Goal: Task Accomplishment & Management: Manage account settings

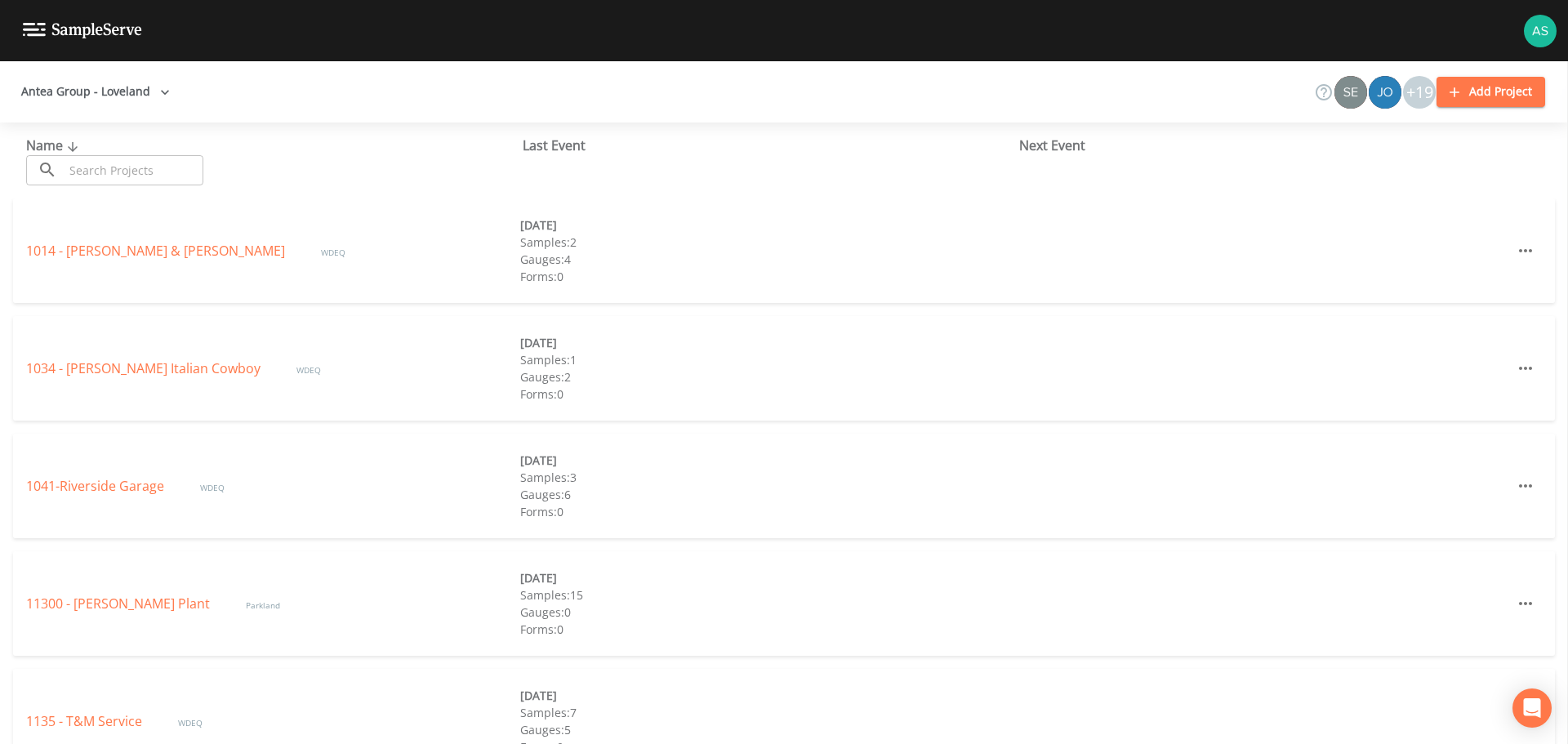
click at [148, 170] on input "text" at bounding box center [133, 170] width 140 height 30
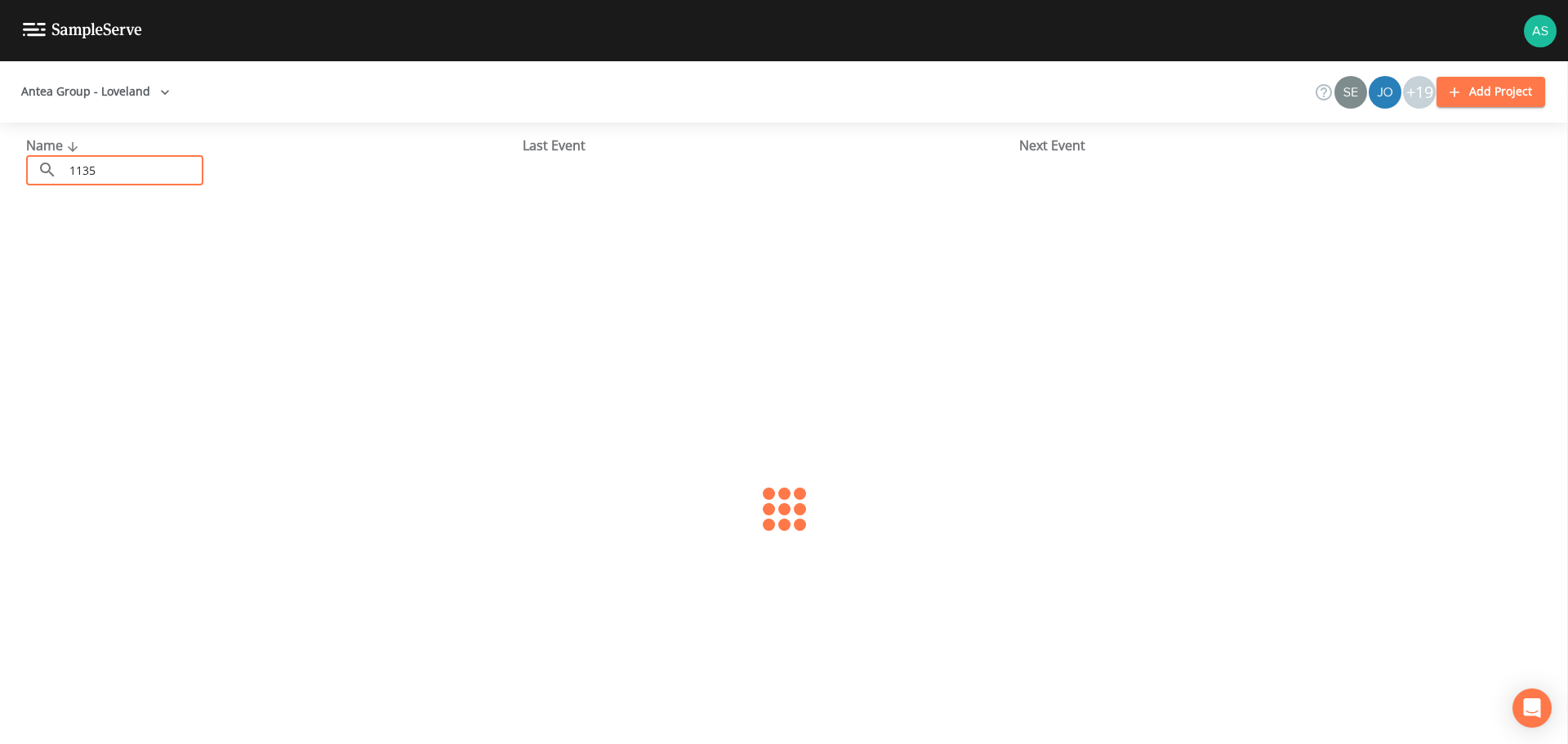
type input "1135"
click at [128, 239] on div "1135 - T&M Service WDEQ [DATE] Samples: 7 Gauges: 5 Forms: 0" at bounding box center [784, 251] width 1542 height 104
click at [125, 248] on link "1135 - T&M Service" at bounding box center [86, 251] width 119 height 18
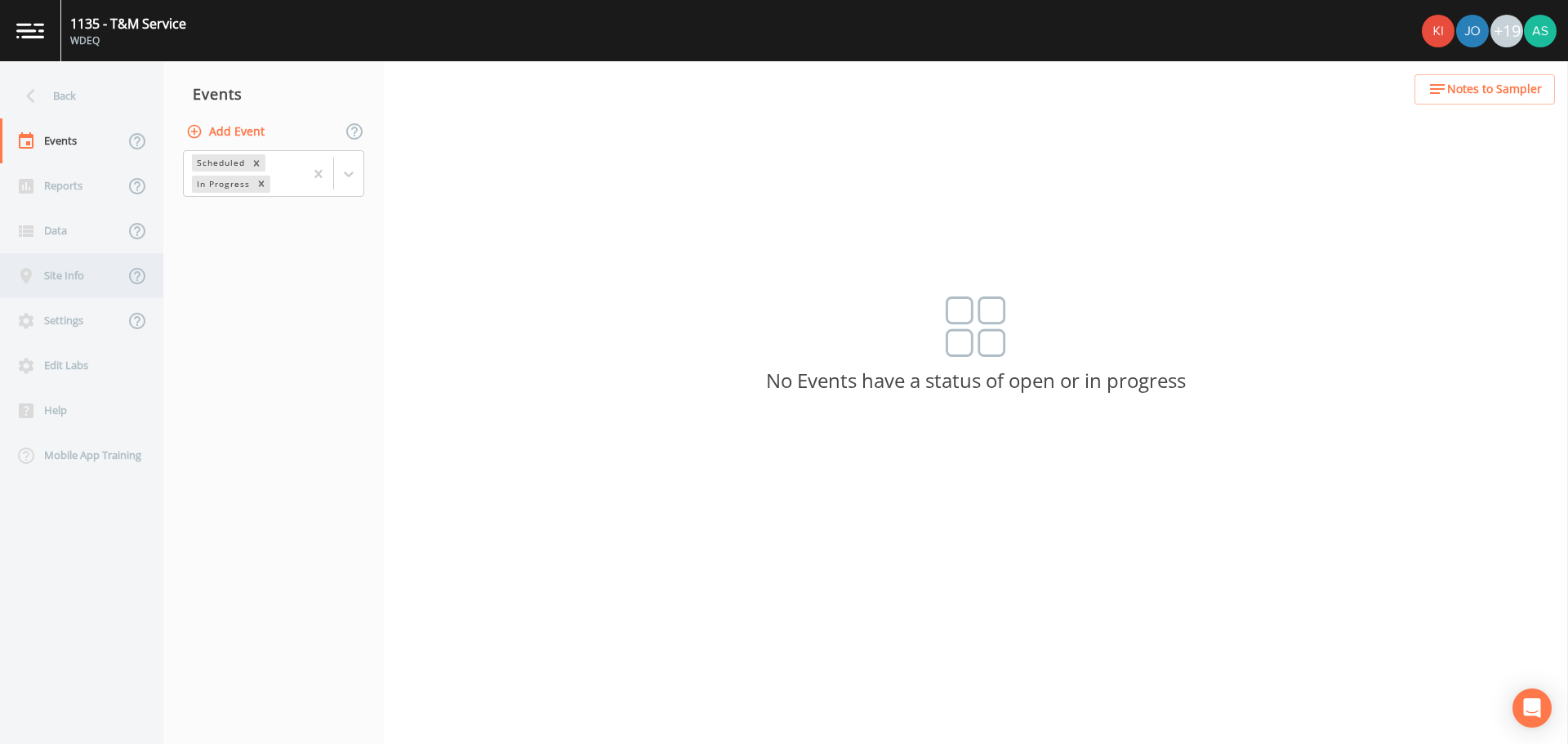
click at [84, 267] on div "Site Info" at bounding box center [62, 276] width 124 height 45
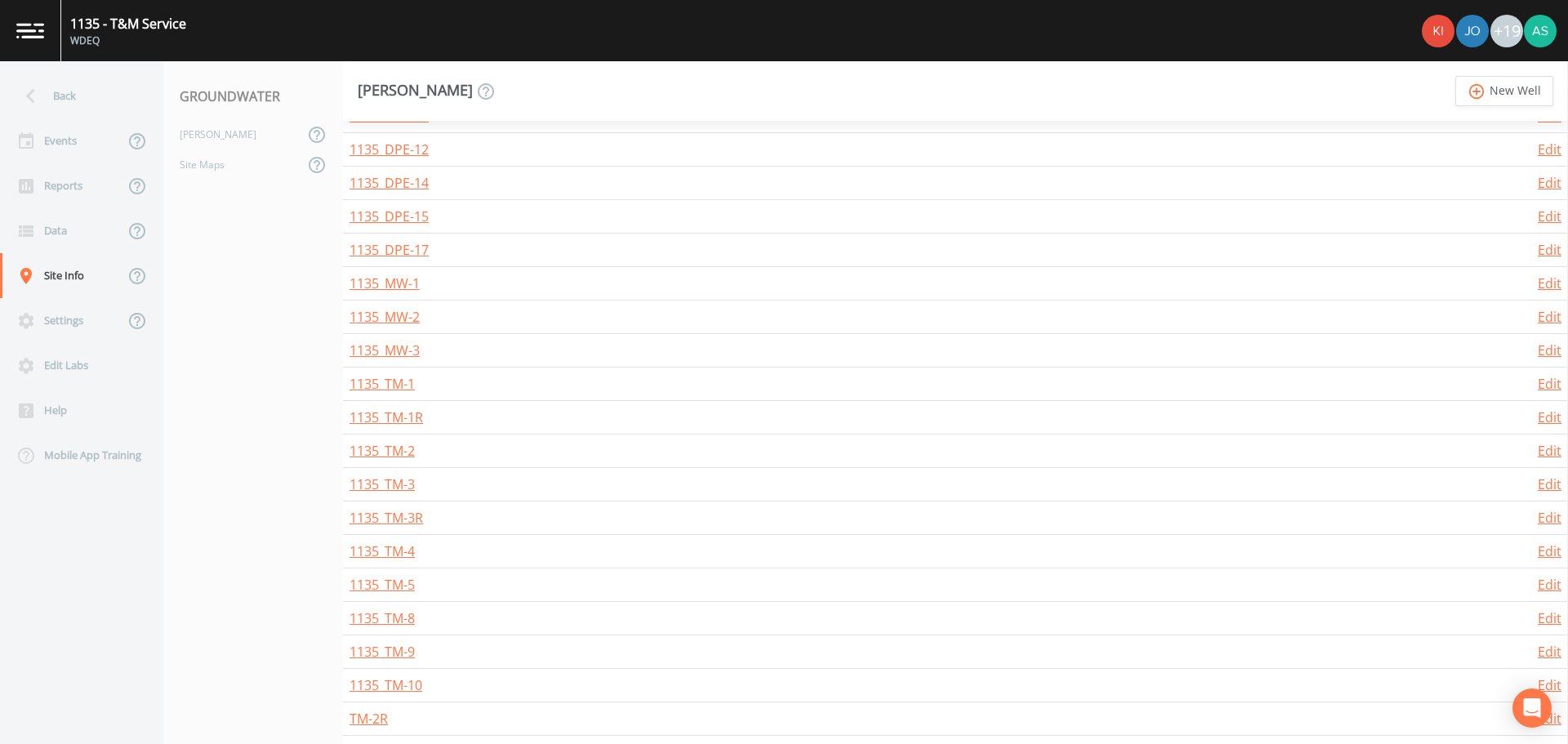
scroll to position [726, 0]
click at [1540, 643] on link "Edit" at bounding box center [1549, 646] width 24 height 18
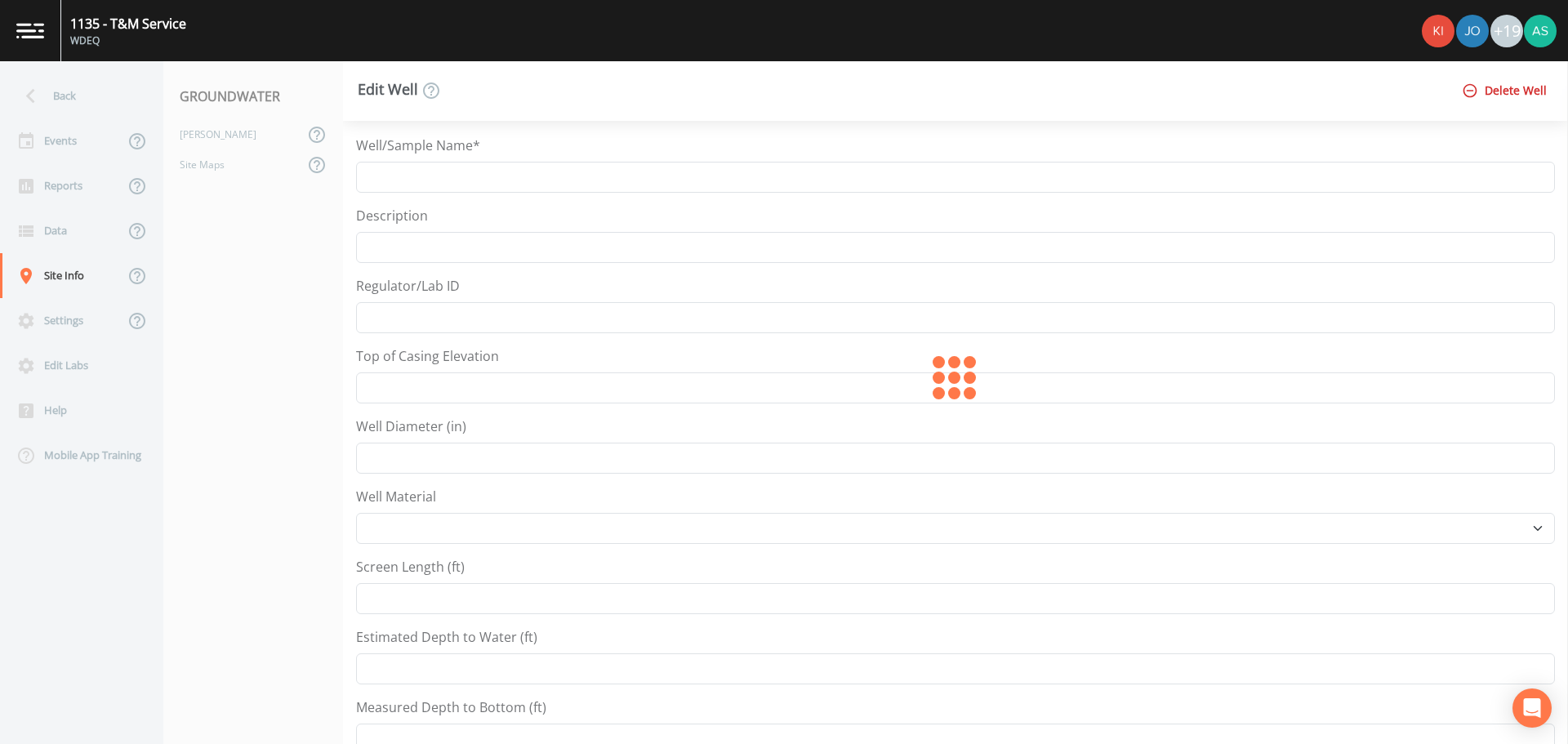
type input "TM-2R"
type input "1"
select select "PVC"
type input "12"
type input "41.20733821"
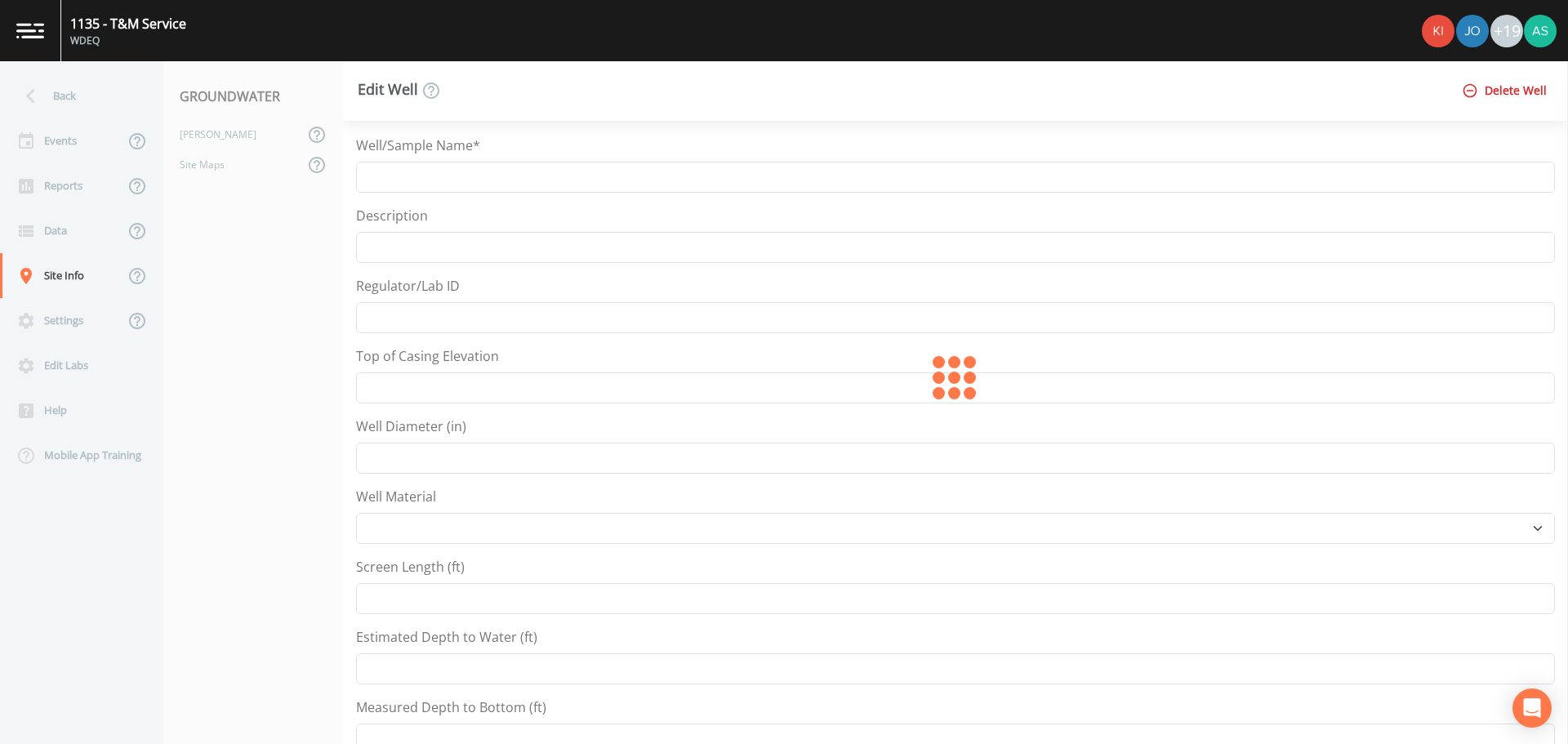
type input "-106.7939397"
click at [365, 175] on input "TM-2R" at bounding box center [955, 176] width 1199 height 31
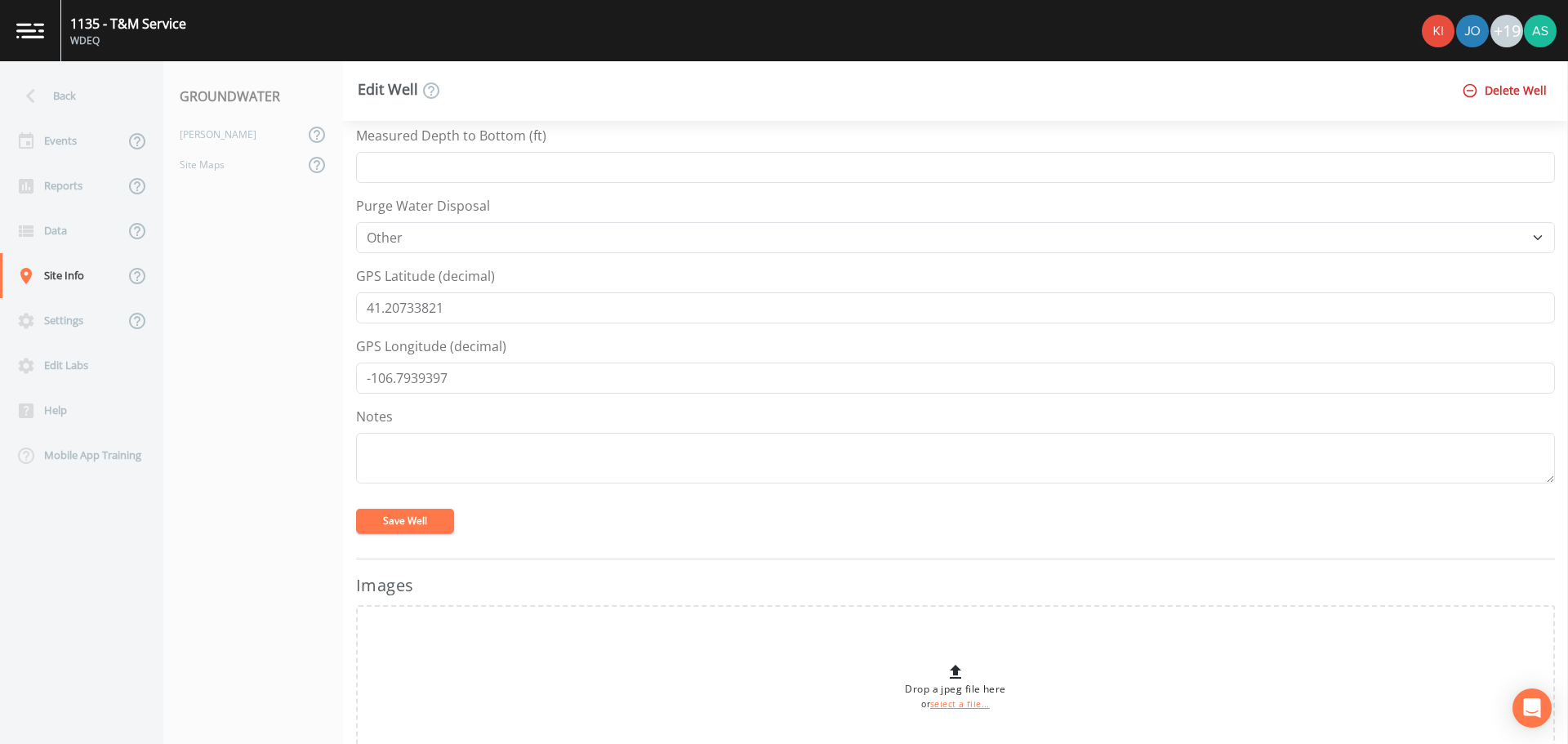
scroll to position [688, 0]
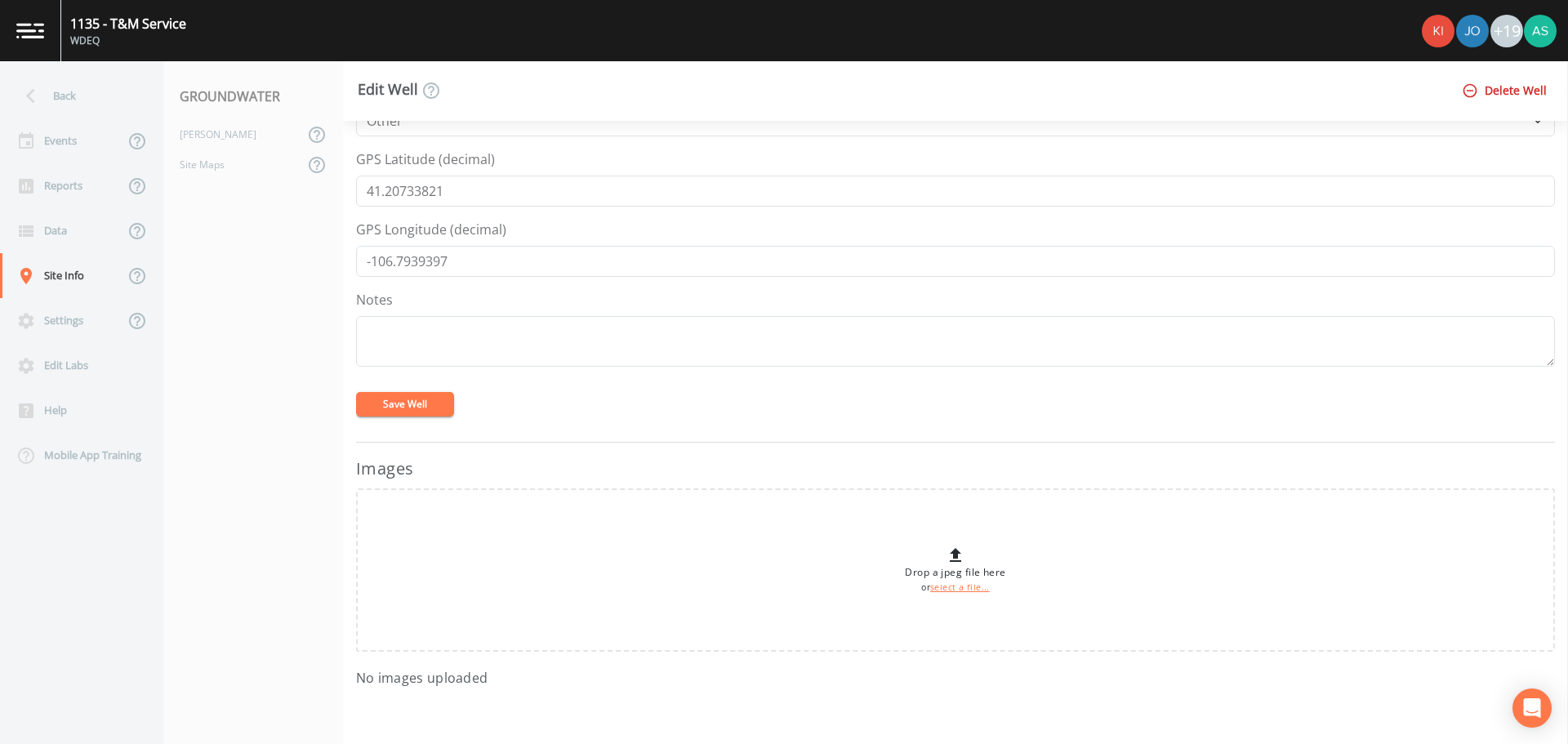
type input "1135_TM-2R"
click at [402, 412] on button "Save Well" at bounding box center [405, 404] width 98 height 25
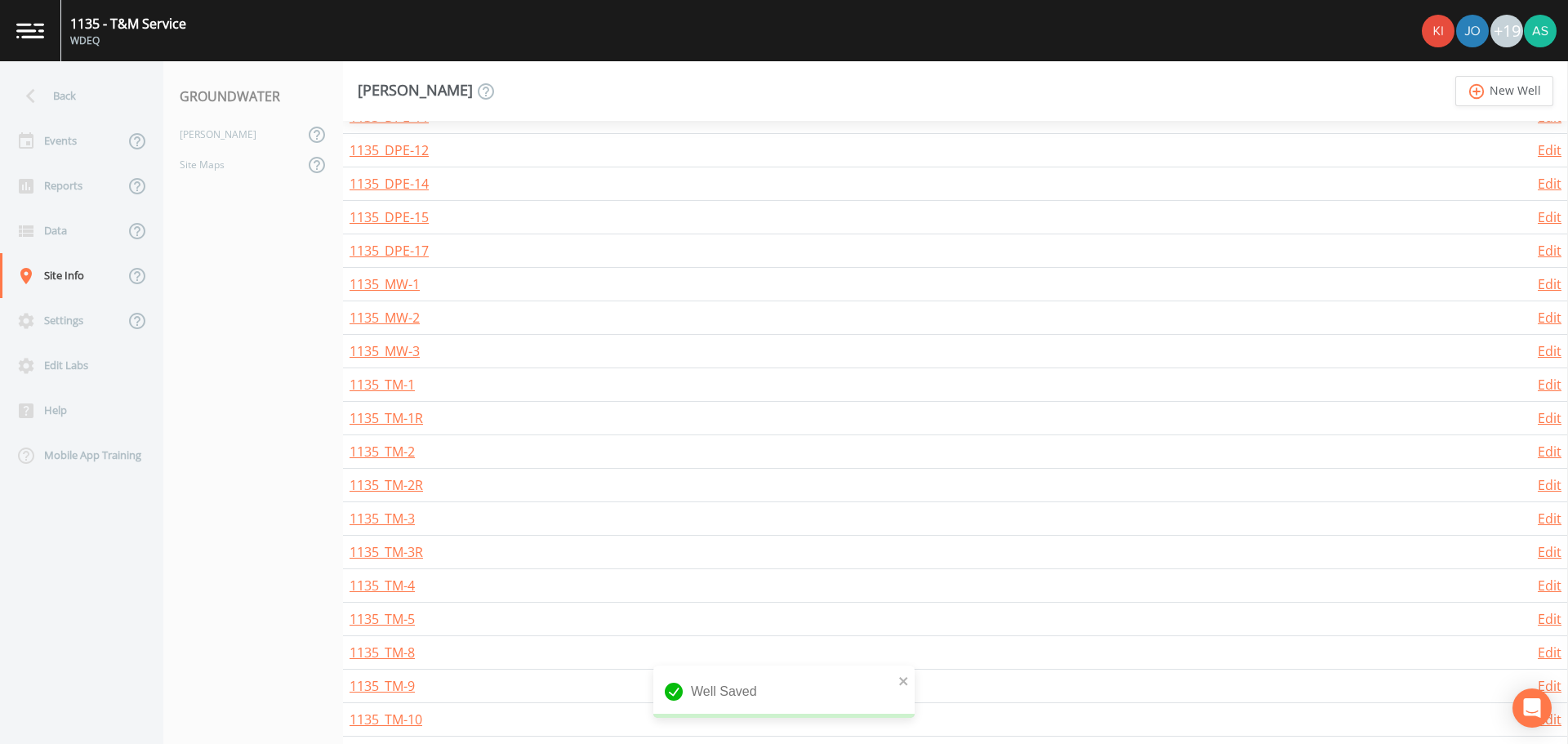
scroll to position [726, 0]
click at [1543, 678] on link "Edit" at bounding box center [1549, 680] width 24 height 18
select select "PVC"
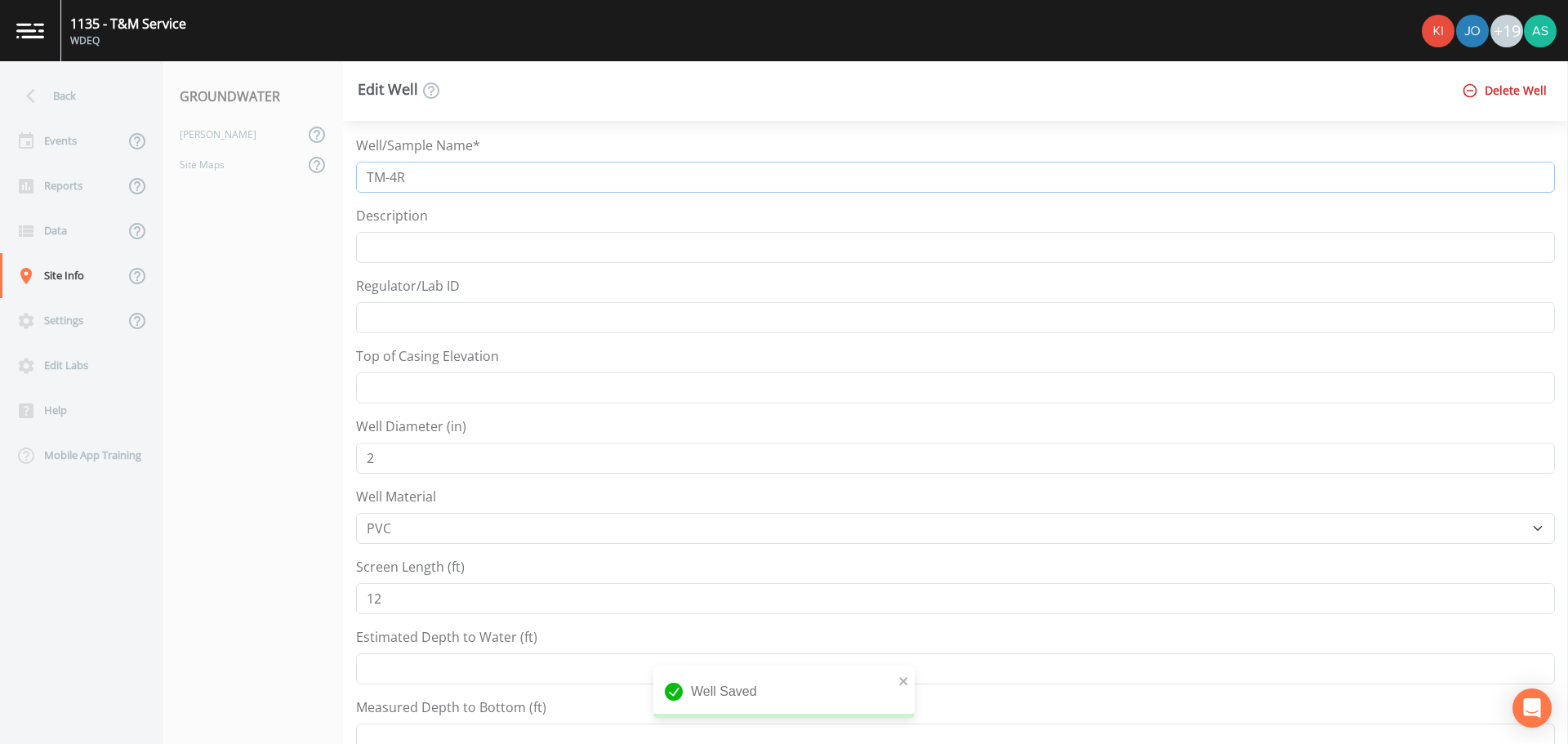
click at [366, 176] on input "TM-4R" at bounding box center [955, 176] width 1199 height 31
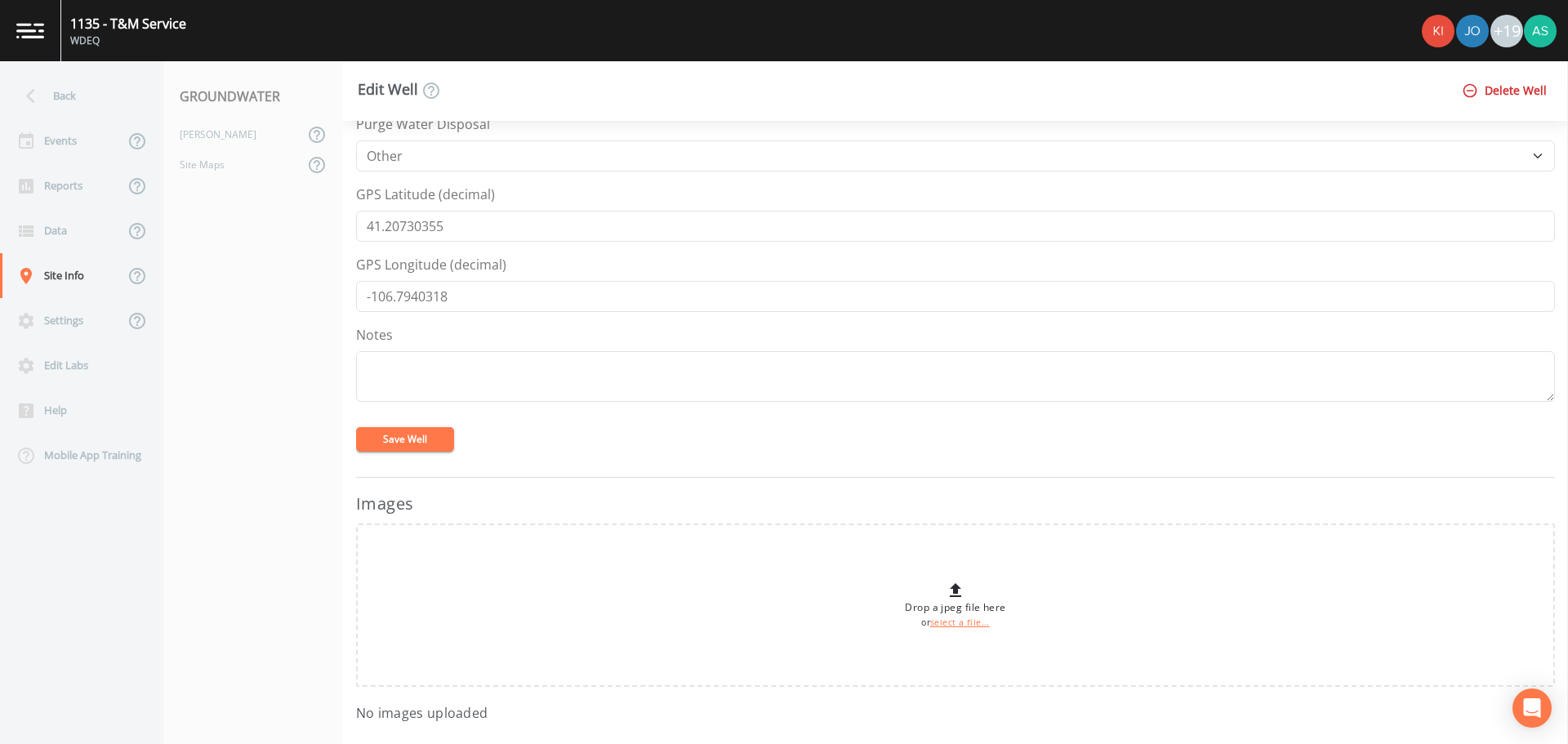
scroll to position [688, 0]
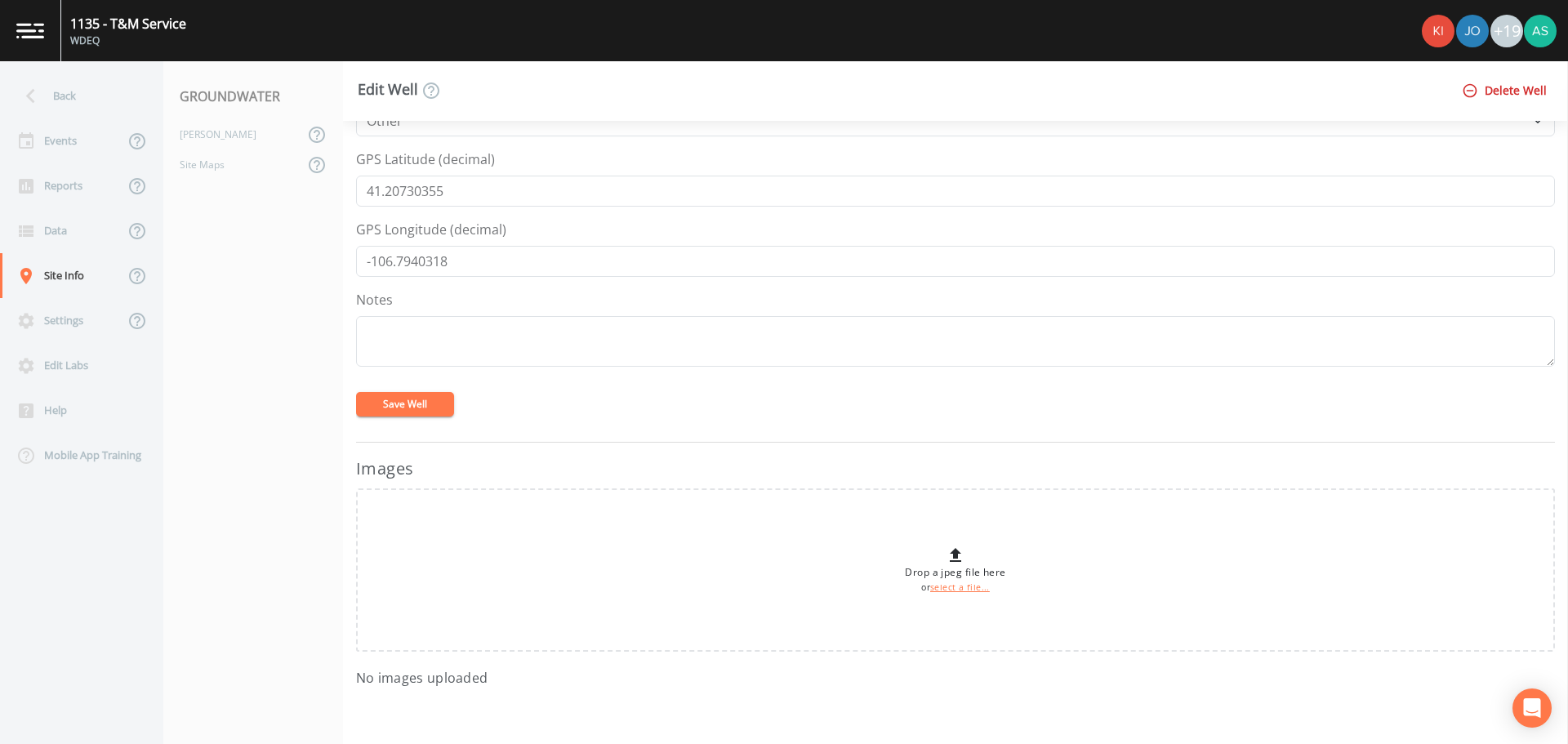
type input "1135_TM-4R"
click at [421, 407] on button "Save Well" at bounding box center [405, 404] width 98 height 25
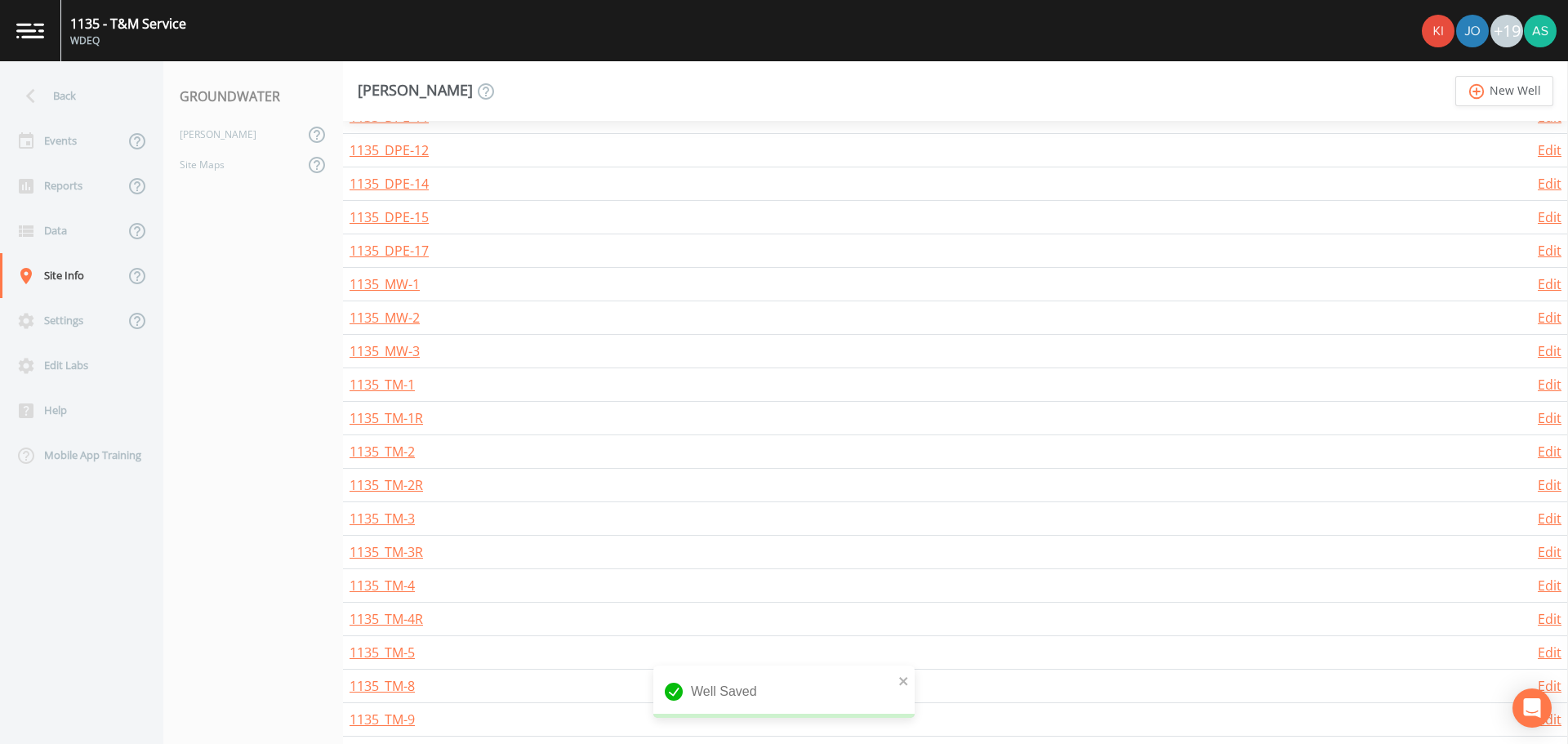
scroll to position [726, 0]
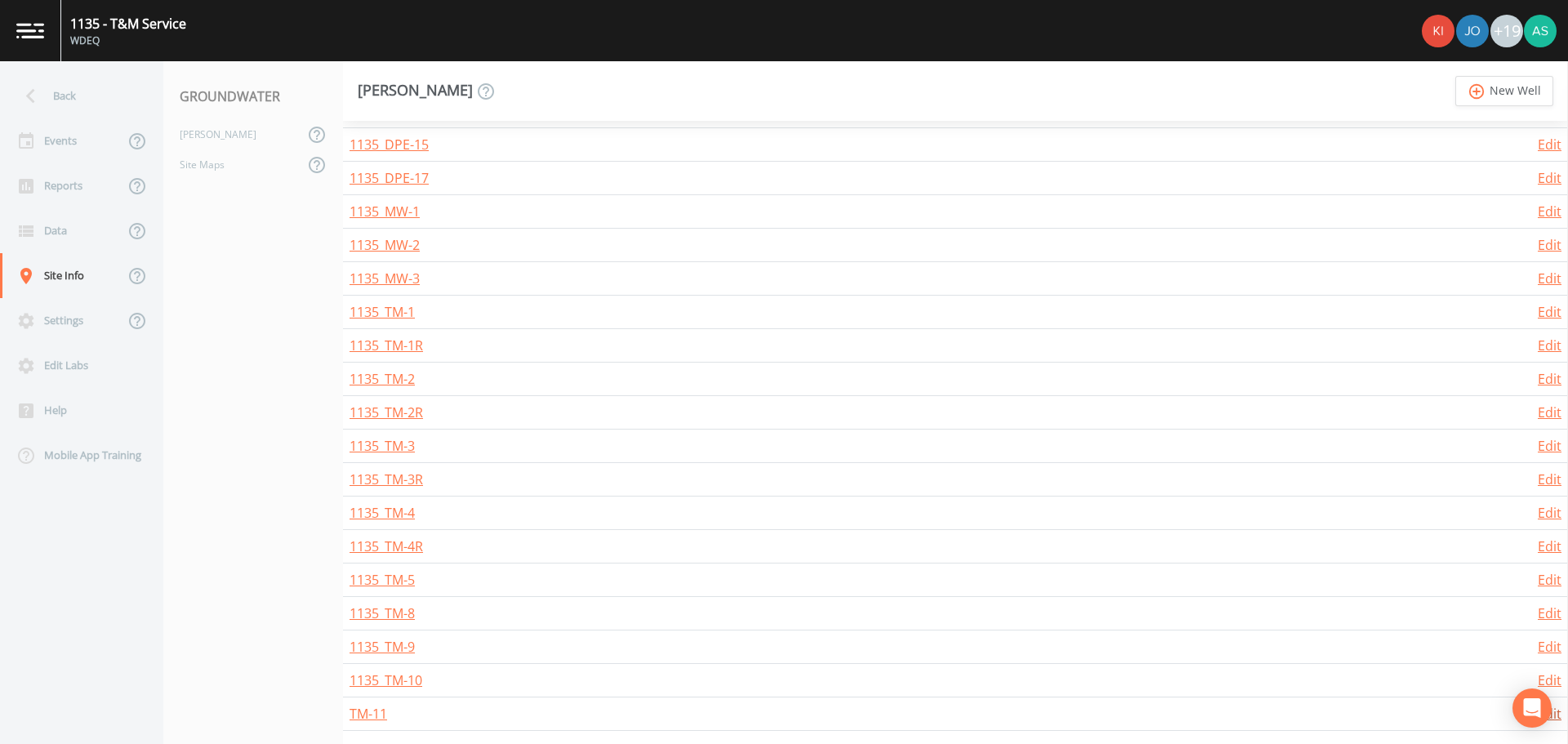
click at [1554, 719] on link "Edit" at bounding box center [1549, 713] width 24 height 18
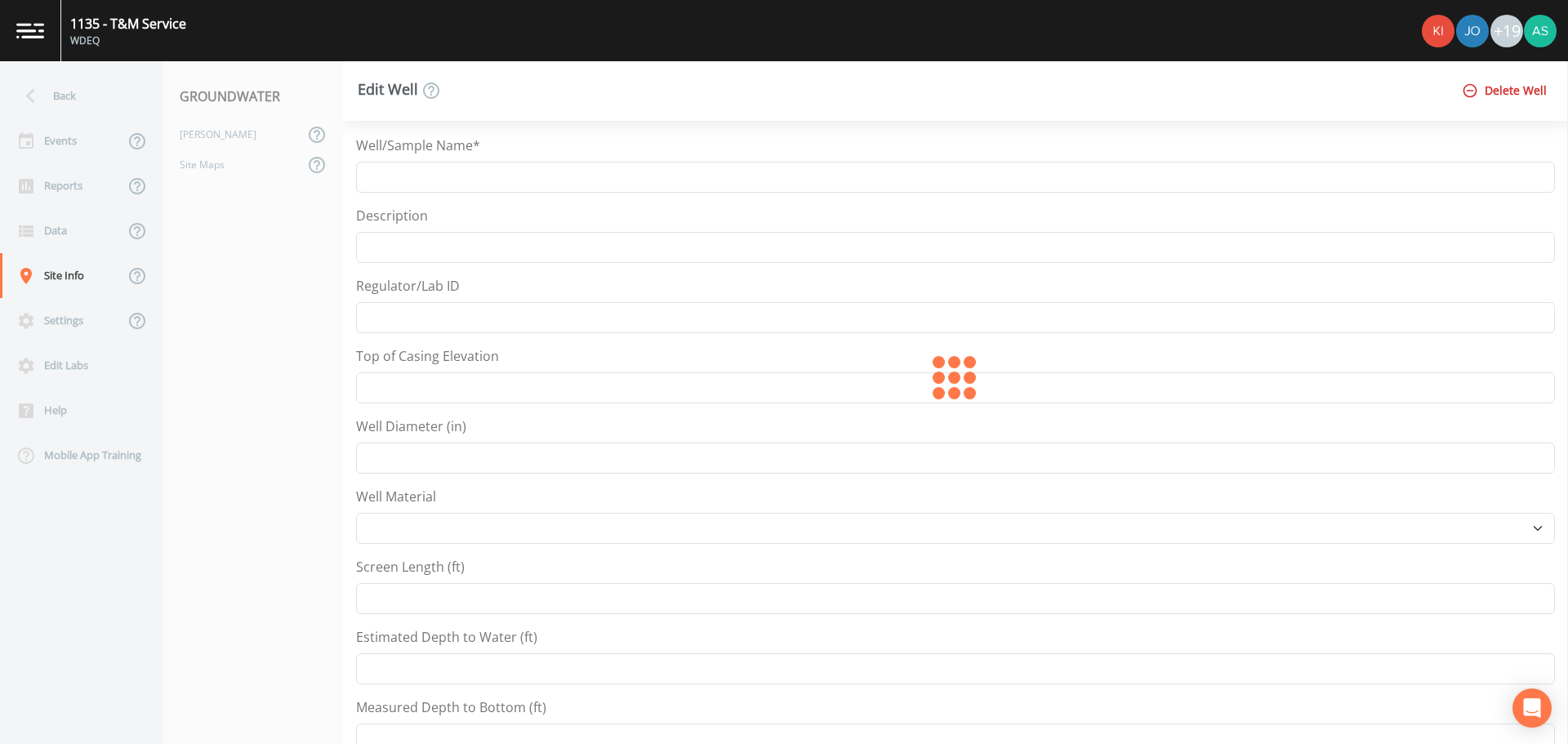
type input "TM-11"
type input "1"
select select "PVC"
type input "12"
type input "41.20776724"
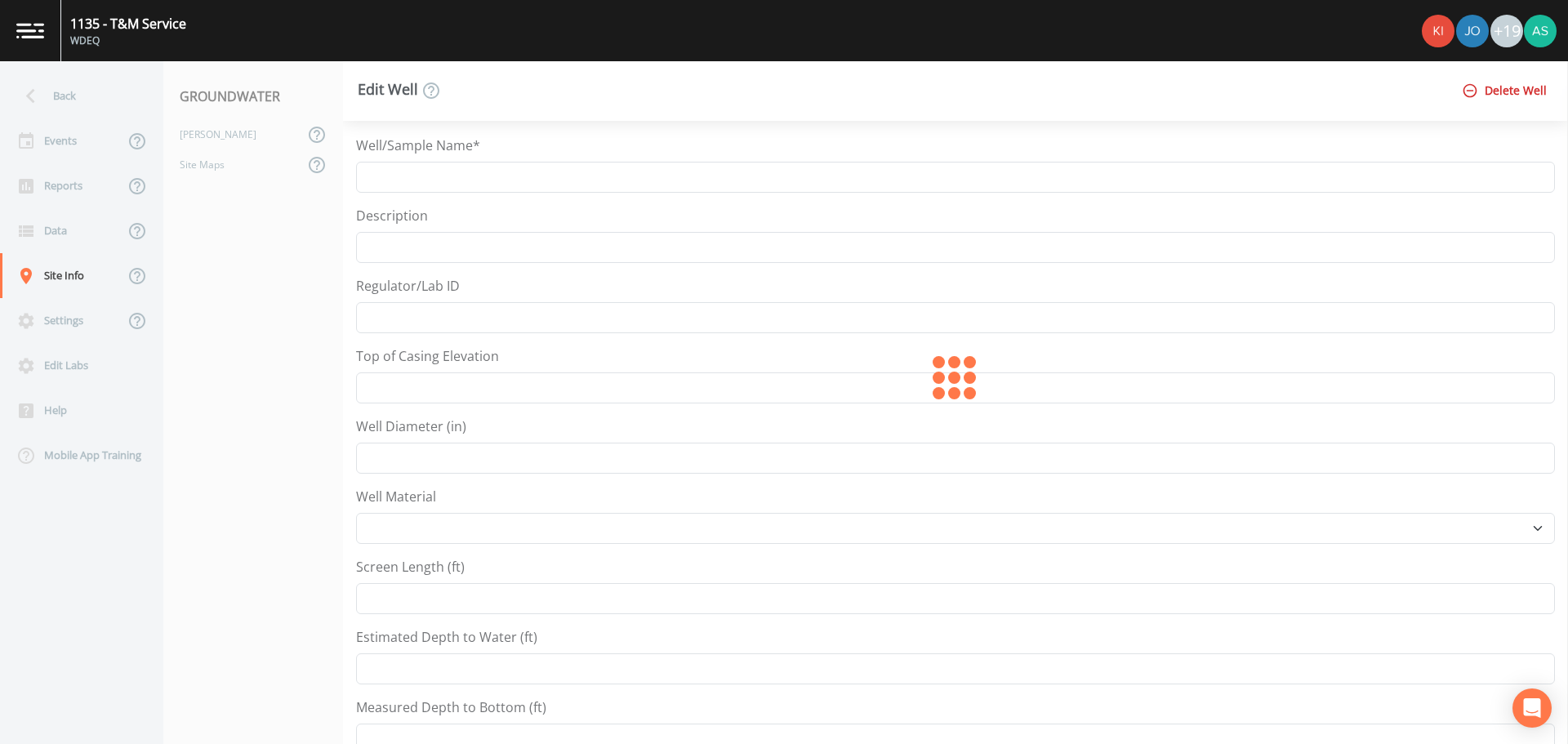
type input "-106.7937442"
click at [367, 180] on input "TM-11" at bounding box center [955, 176] width 1199 height 31
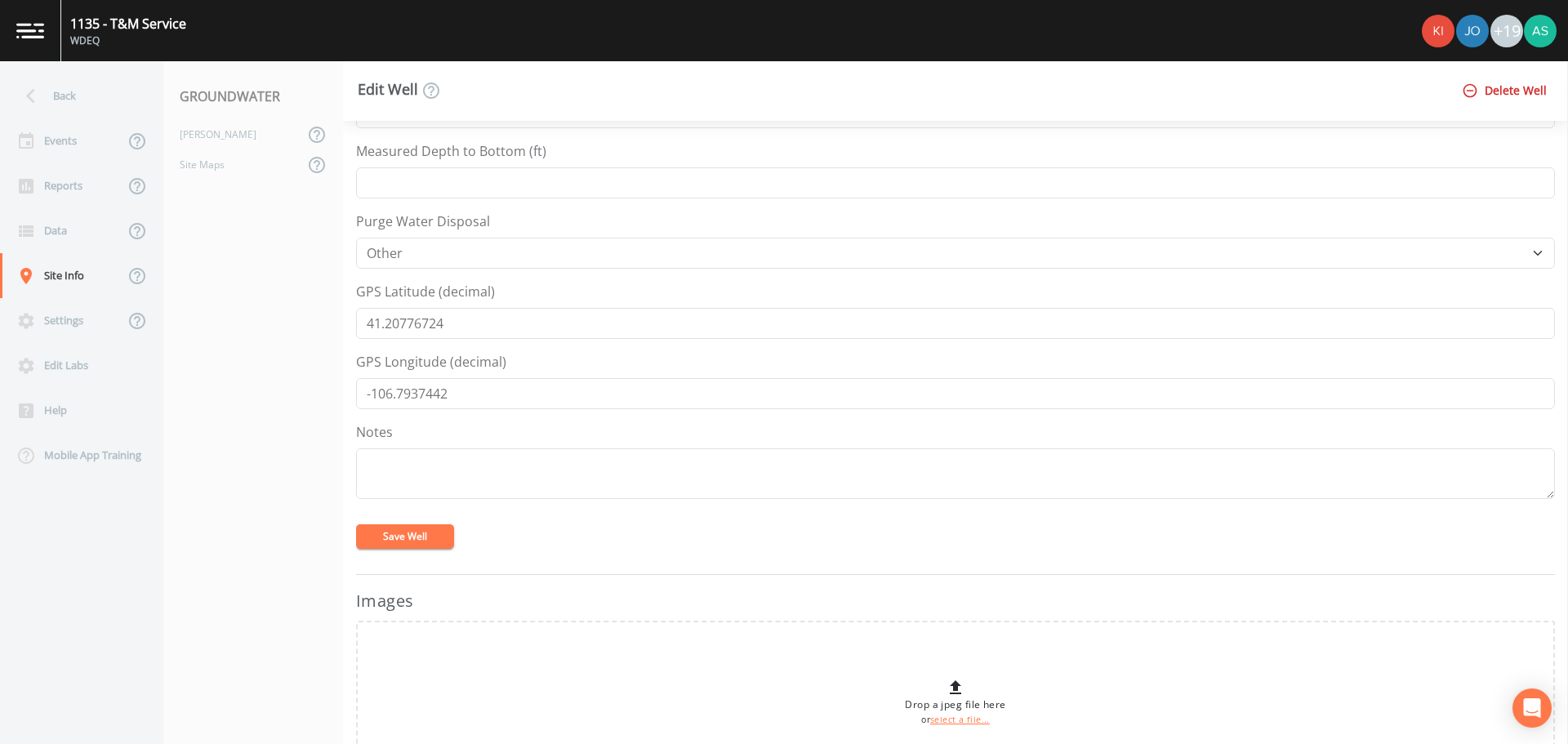
scroll to position [688, 0]
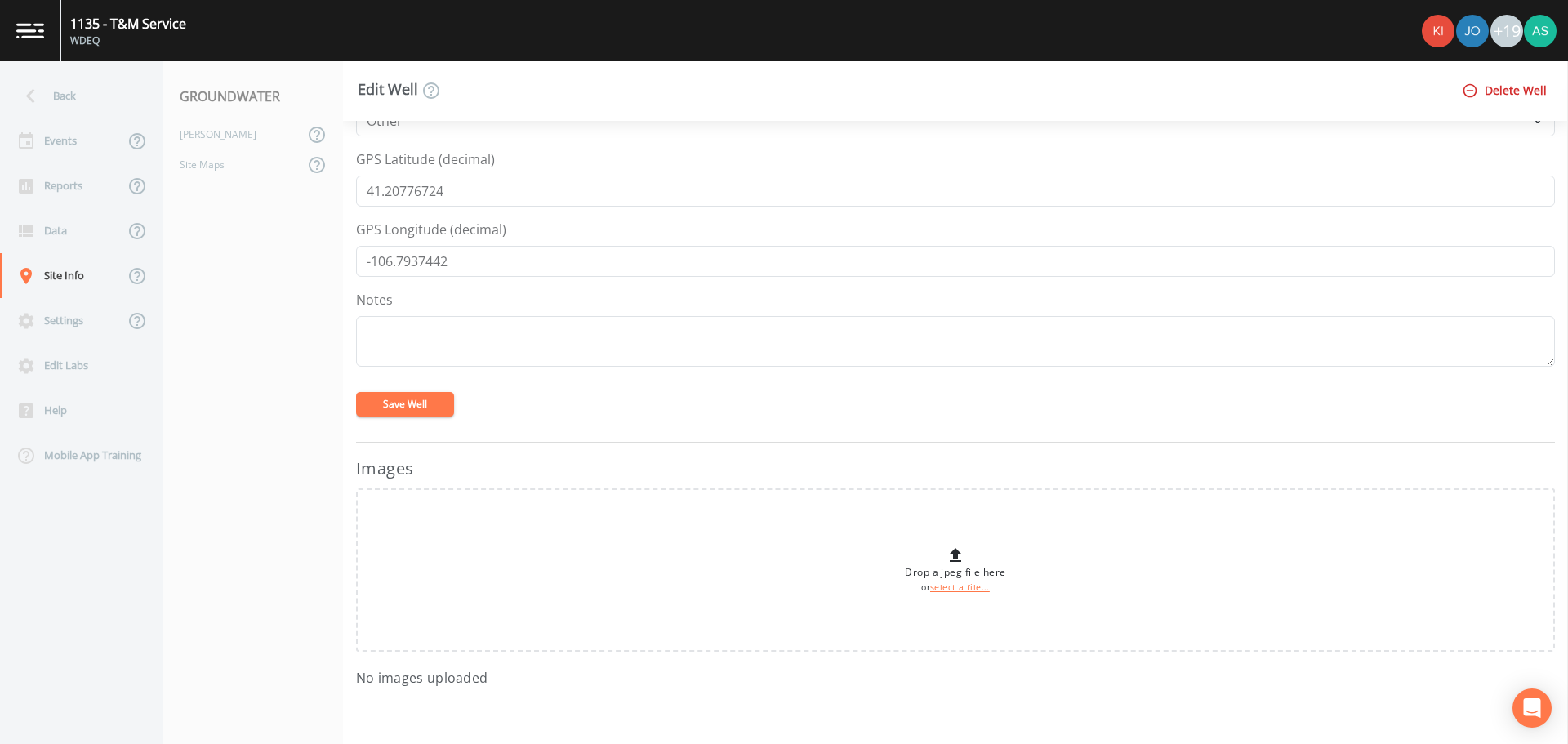
type input "1135_TM-11"
click at [416, 396] on button "Save Well" at bounding box center [405, 404] width 98 height 25
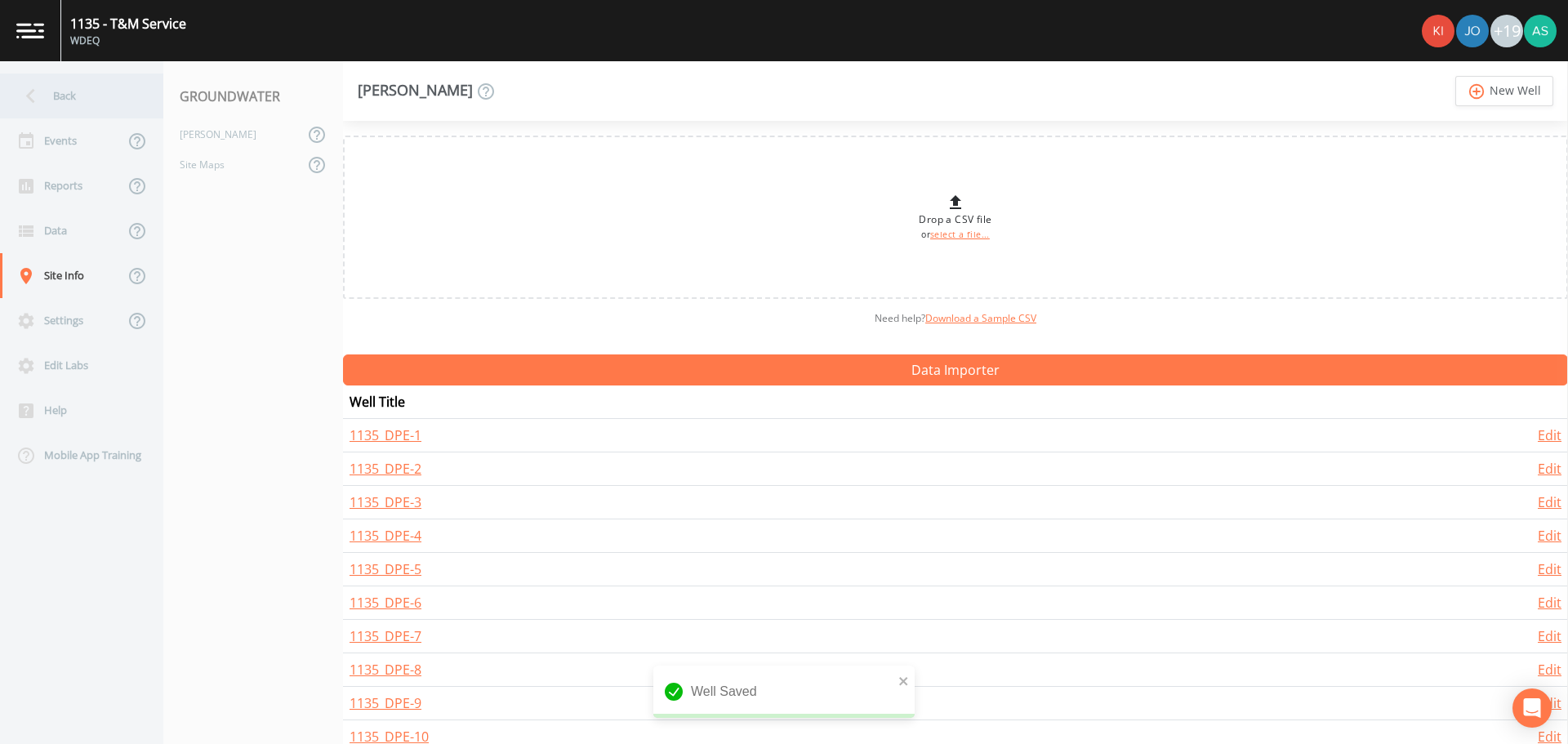
click at [41, 90] on icon at bounding box center [31, 96] width 29 height 29
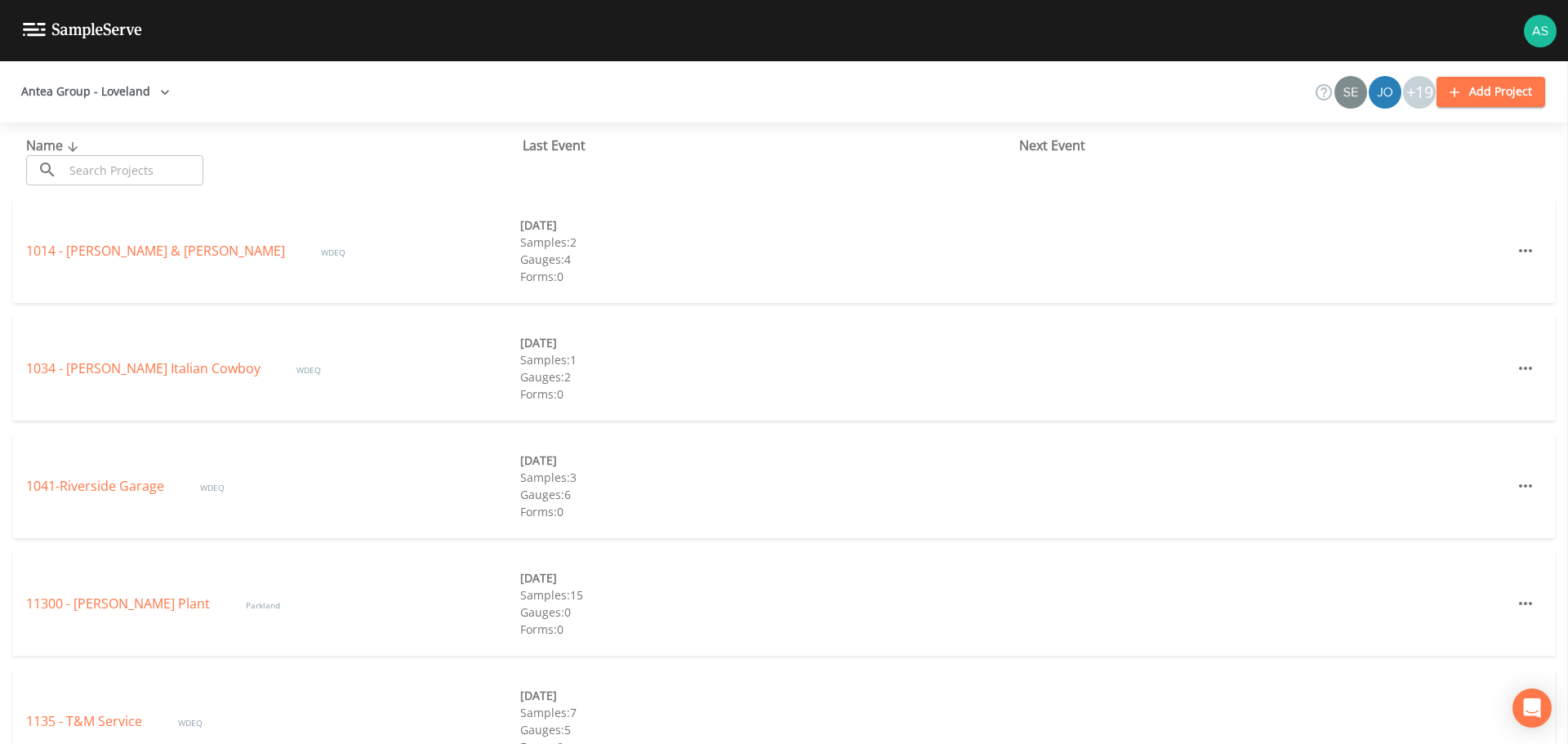
click at [111, 164] on input "text" at bounding box center [133, 170] width 140 height 30
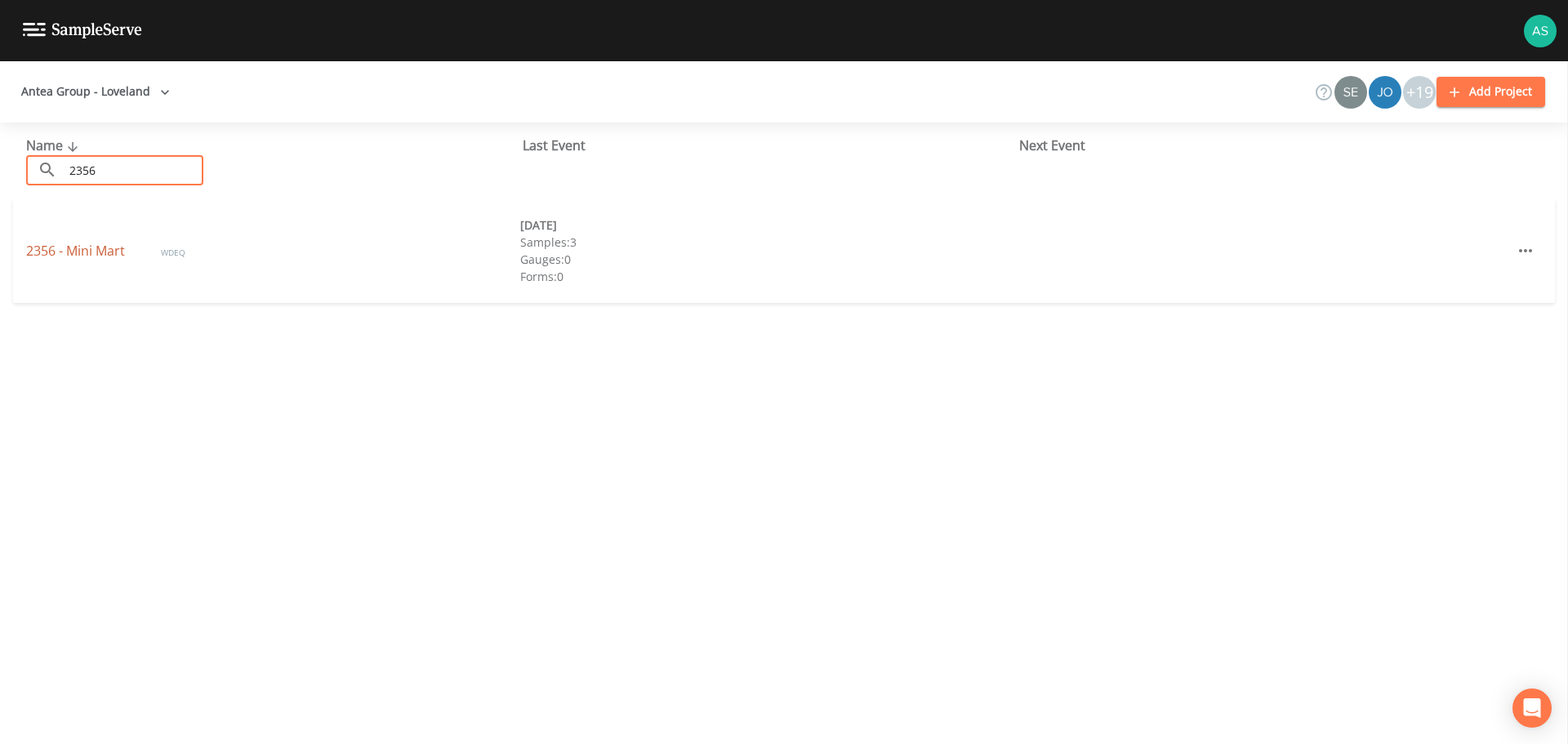
type input "2356"
click at [87, 250] on link "2356 - Mini Mart" at bounding box center [77, 251] width 102 height 18
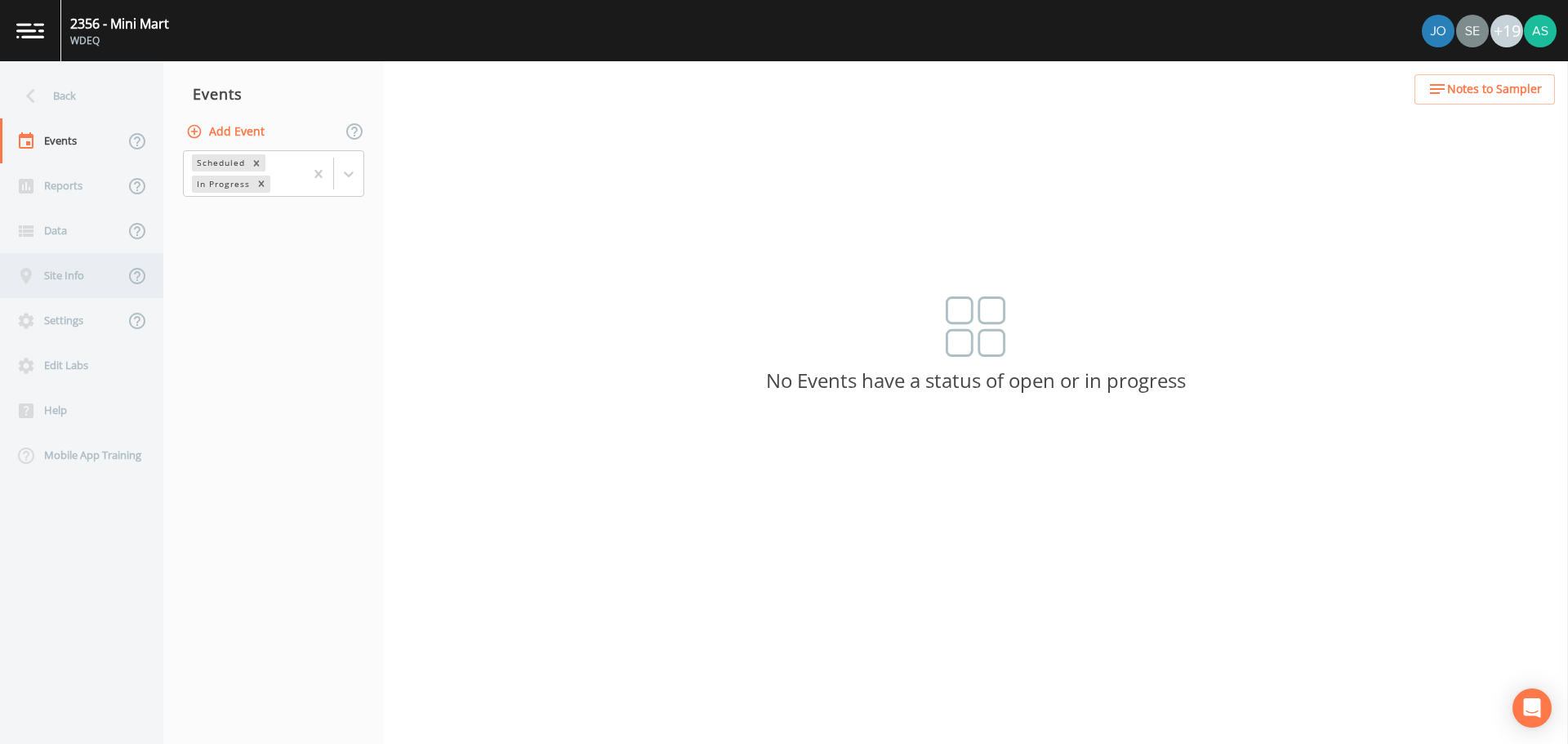
click at [46, 266] on div "Site Info" at bounding box center [62, 276] width 124 height 45
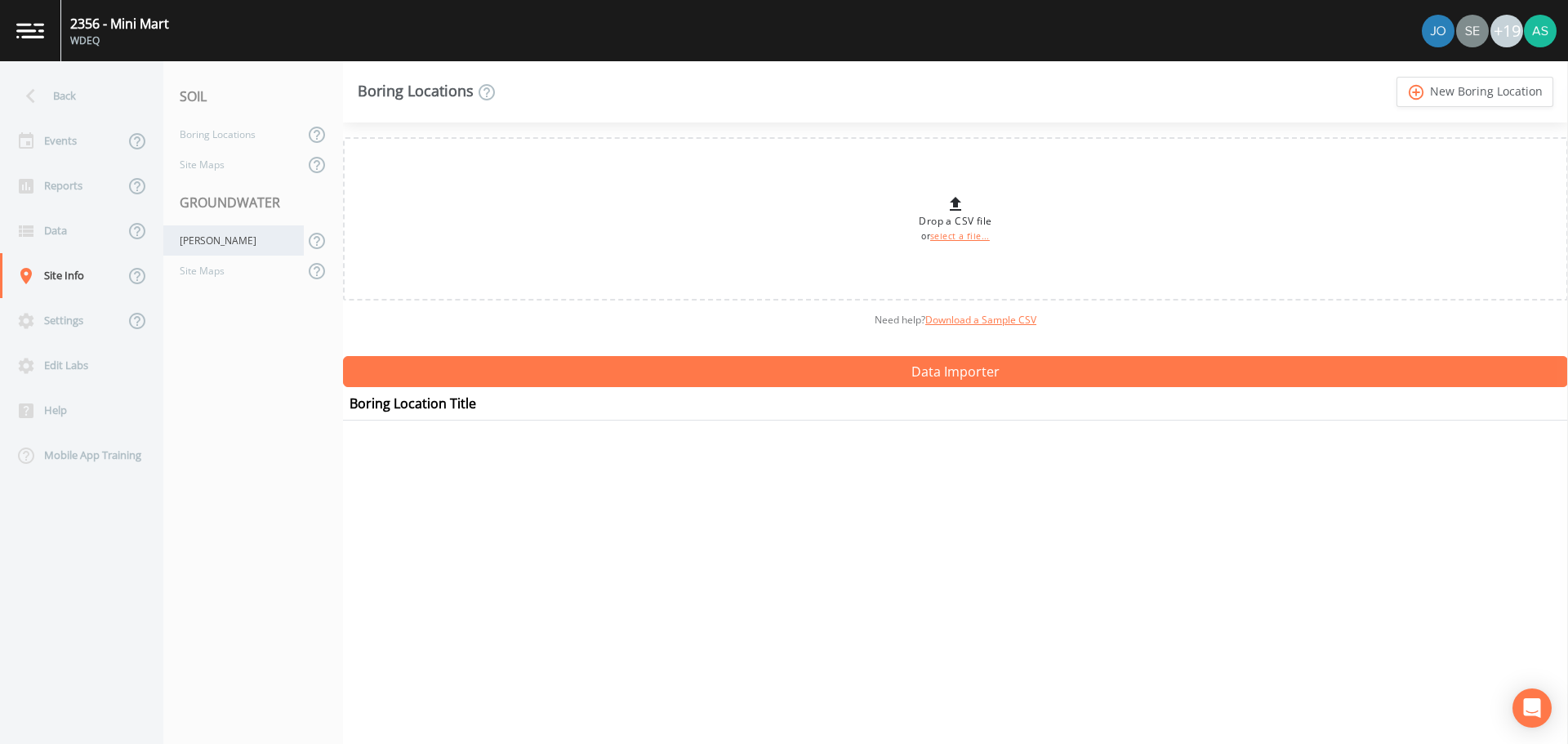
click at [189, 249] on div "[PERSON_NAME]" at bounding box center [233, 240] width 141 height 30
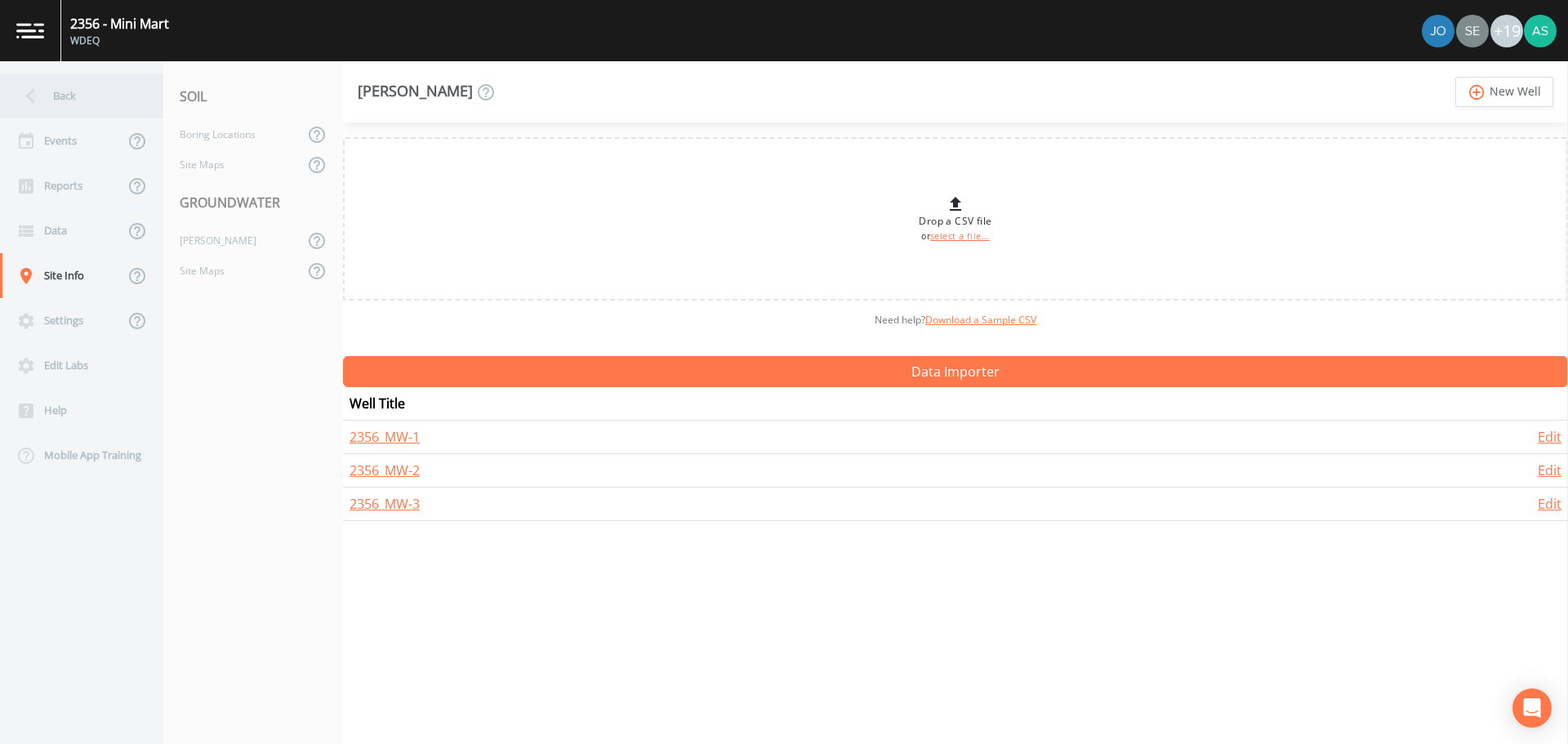
click at [59, 94] on div "Back" at bounding box center [74, 96] width 147 height 45
